Goal: Navigation & Orientation: Find specific page/section

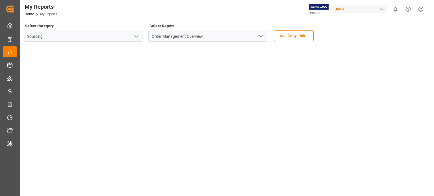
click at [133, 36] on button "open menu" at bounding box center [136, 36] width 8 height 9
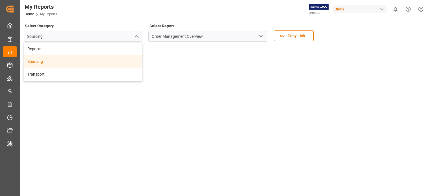
click at [262, 36] on icon "open menu" at bounding box center [261, 36] width 7 height 7
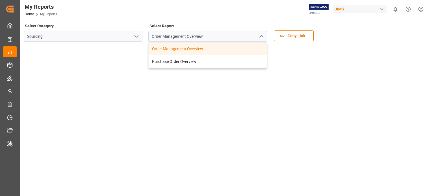
click at [140, 37] on icon "open menu" at bounding box center [136, 36] width 7 height 7
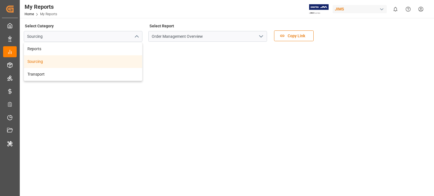
click at [51, 61] on div "Sourcing" at bounding box center [83, 61] width 118 height 13
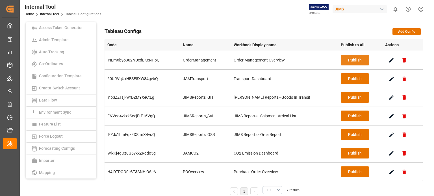
click at [342, 60] on button "Publish" at bounding box center [355, 60] width 28 height 11
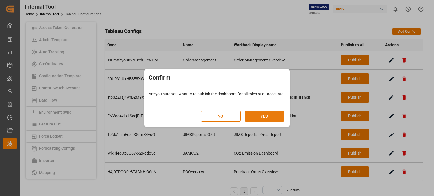
click at [253, 116] on button "YES" at bounding box center [265, 116] width 40 height 11
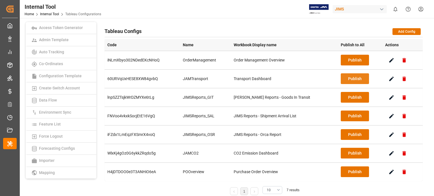
click at [348, 81] on button "Publish" at bounding box center [355, 78] width 28 height 11
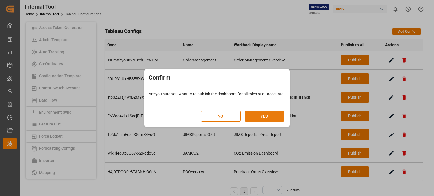
click at [263, 116] on button "YES" at bounding box center [265, 116] width 40 height 11
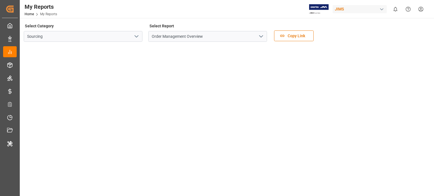
click at [261, 36] on icon "open menu" at bounding box center [261, 36] width 7 height 7
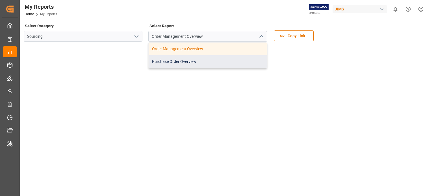
click at [184, 64] on div "Purchase Order Overview" at bounding box center [208, 61] width 118 height 13
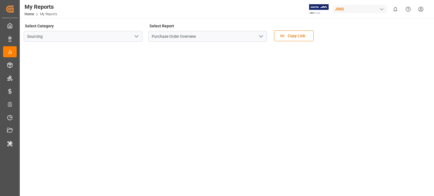
click at [132, 35] on button "open menu" at bounding box center [136, 36] width 8 height 9
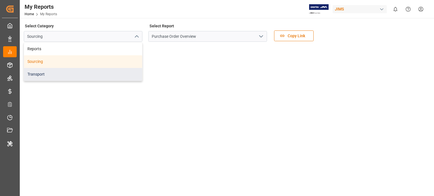
click at [53, 73] on div "Transport" at bounding box center [83, 74] width 118 height 13
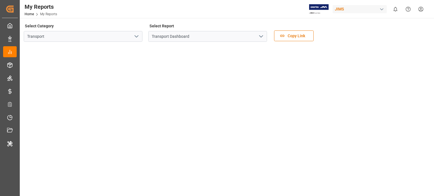
click at [260, 36] on icon "open menu" at bounding box center [261, 36] width 7 height 7
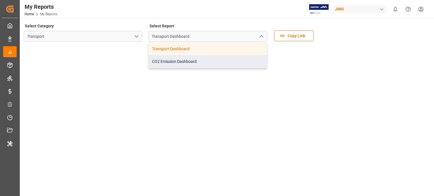
click at [199, 64] on div "CO2 Emission Dashboard" at bounding box center [208, 61] width 118 height 13
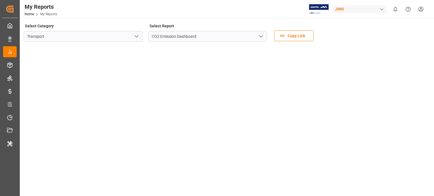
click at [380, 38] on div "Select Category Transport Select Report CO2 Emission Dashboard Copy Link" at bounding box center [226, 34] width 405 height 24
drag, startPoint x: 264, startPoint y: 34, endPoint x: 257, endPoint y: 37, distance: 7.9
click at [264, 34] on icon "open menu" at bounding box center [261, 36] width 7 height 7
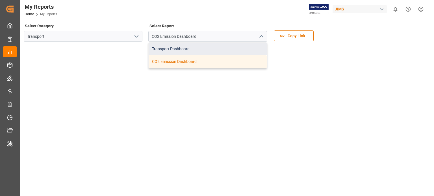
click at [197, 50] on div "Transport Dashboard" at bounding box center [208, 49] width 118 height 13
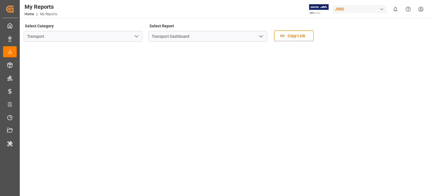
click at [139, 38] on icon "open menu" at bounding box center [136, 36] width 7 height 7
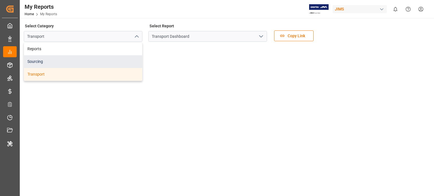
click at [56, 60] on div "Sourcing" at bounding box center [83, 61] width 118 height 13
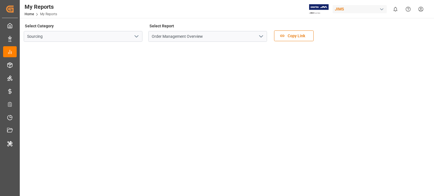
click at [264, 34] on button "open menu" at bounding box center [260, 36] width 8 height 9
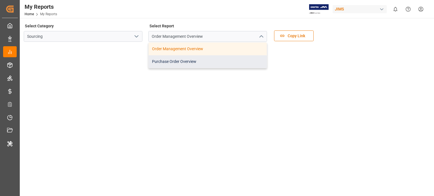
click at [199, 60] on div "Purchase Order Overview" at bounding box center [208, 61] width 118 height 13
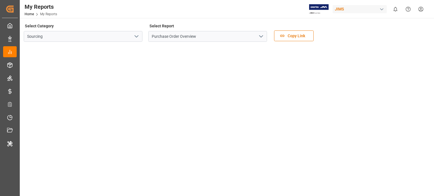
click at [260, 37] on polyline "open menu" at bounding box center [260, 37] width 3 height 2
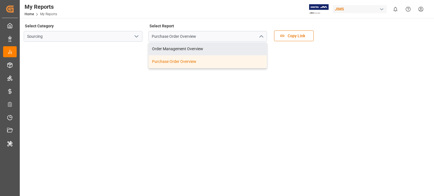
click at [378, 31] on div "Select Category Sourcing Select Report Purchase Order Overview Order Management…" at bounding box center [226, 34] width 405 height 24
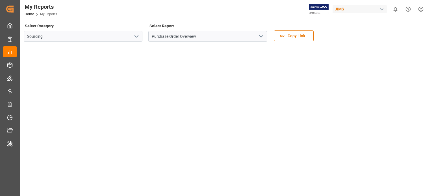
click at [136, 36] on icon "open menu" at bounding box center [136, 36] width 7 height 7
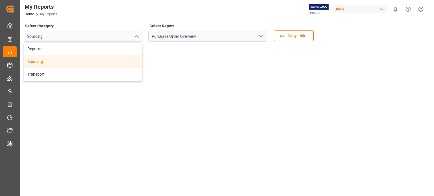
click at [258, 36] on icon "open menu" at bounding box center [261, 36] width 7 height 7
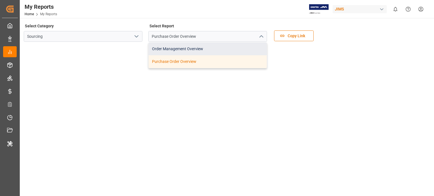
click at [190, 51] on div "Order Management Overview" at bounding box center [208, 49] width 118 height 13
